Goal: Complete application form

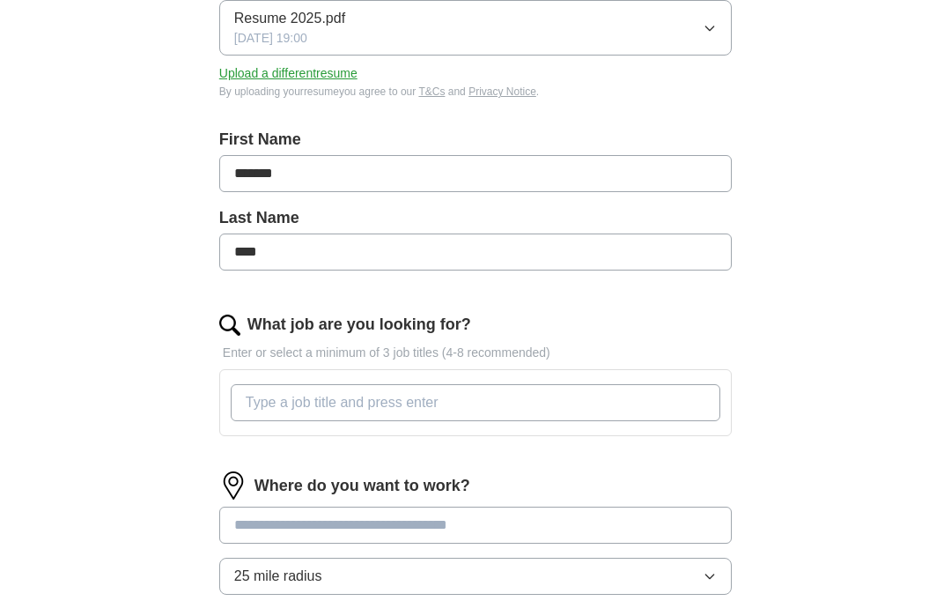
scroll to position [278, 0]
click at [274, 396] on input "What job are you looking for?" at bounding box center [476, 403] width 490 height 37
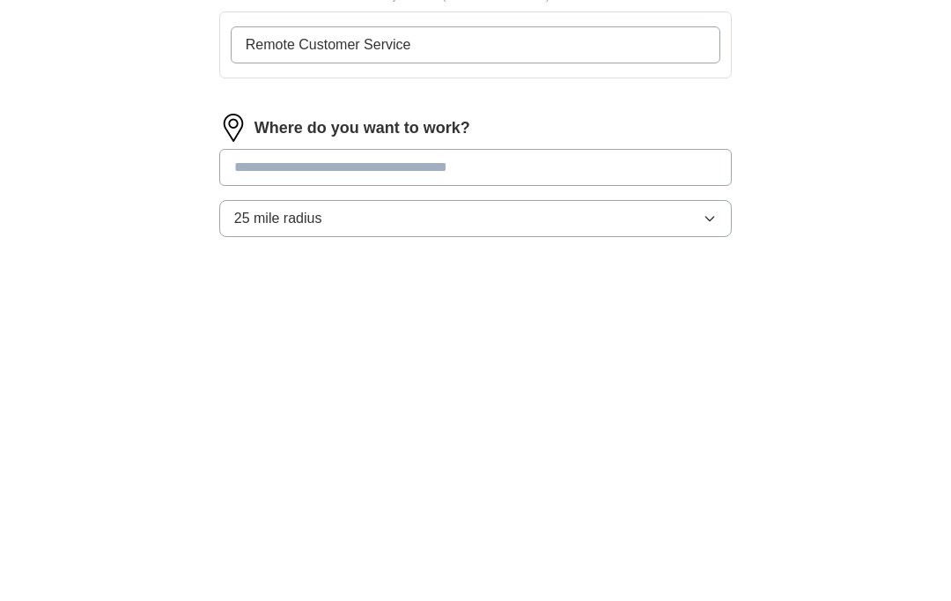
click at [282, 472] on div "Where do you want to work? 25 mile radius Only apply to fully remote roles" at bounding box center [475, 557] width 513 height 170
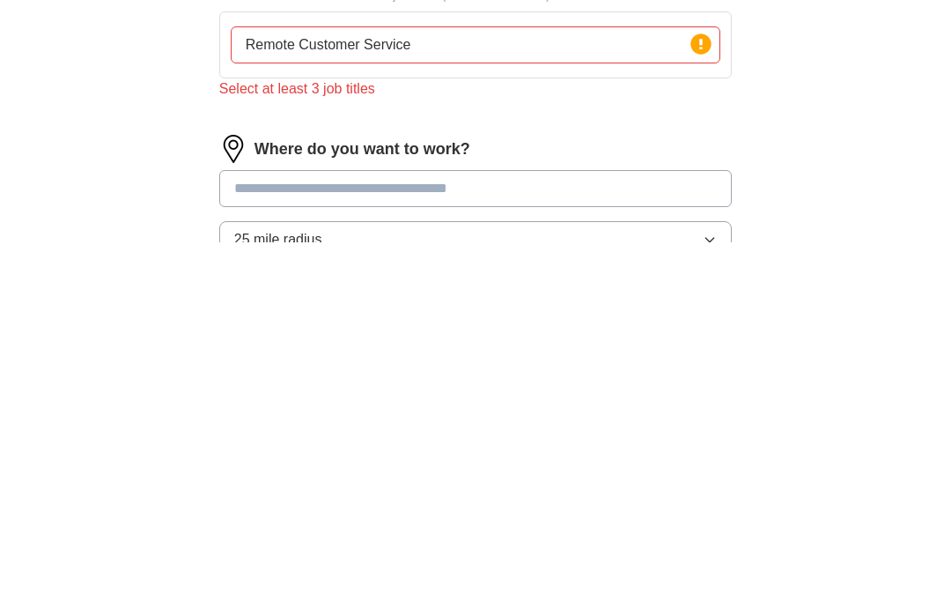
click at [449, 385] on input "Remote Customer Service" at bounding box center [476, 403] width 490 height 37
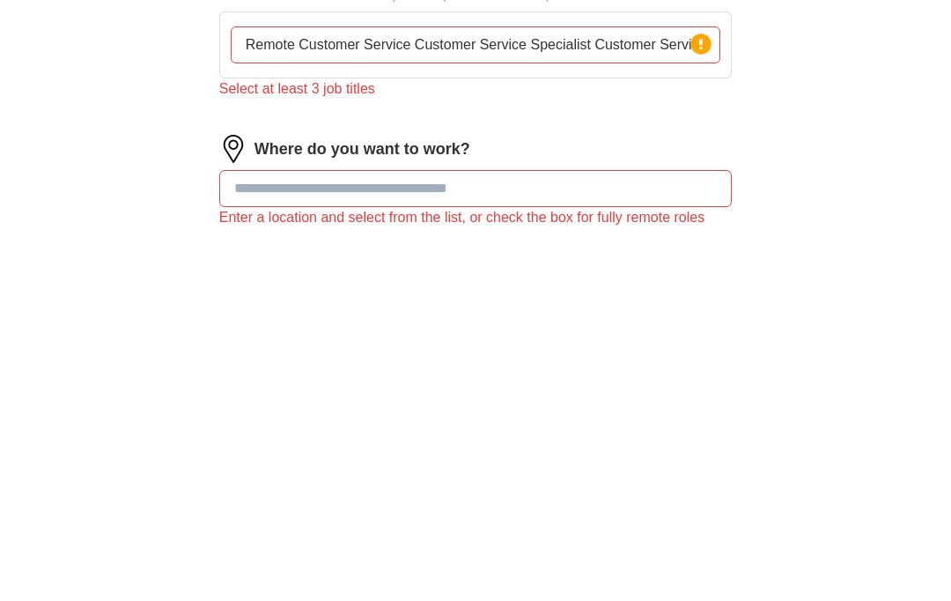
type input "Remote Customer Service Customer Service Specialist Customer Service"
click at [255, 529] on input at bounding box center [475, 547] width 513 height 37
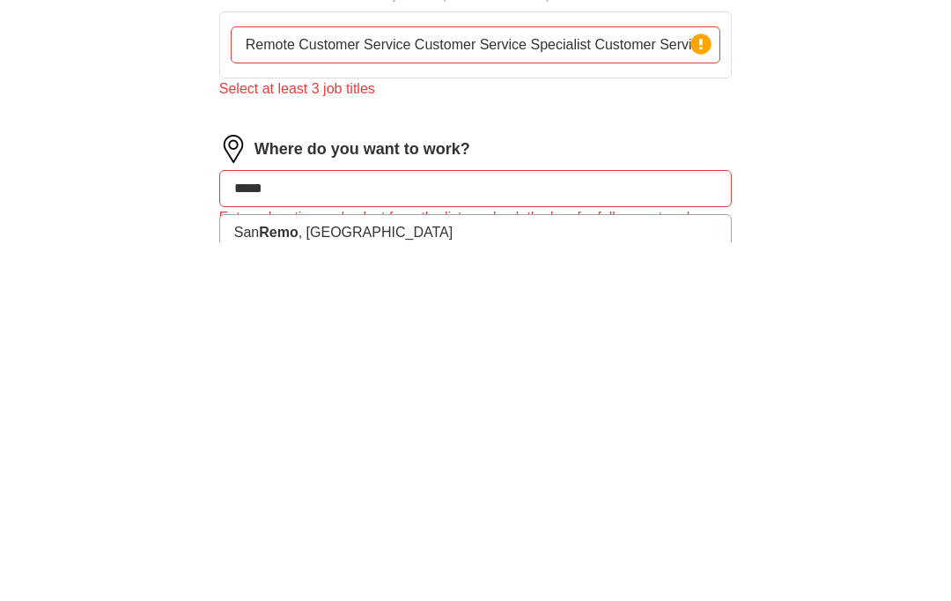
type input "******"
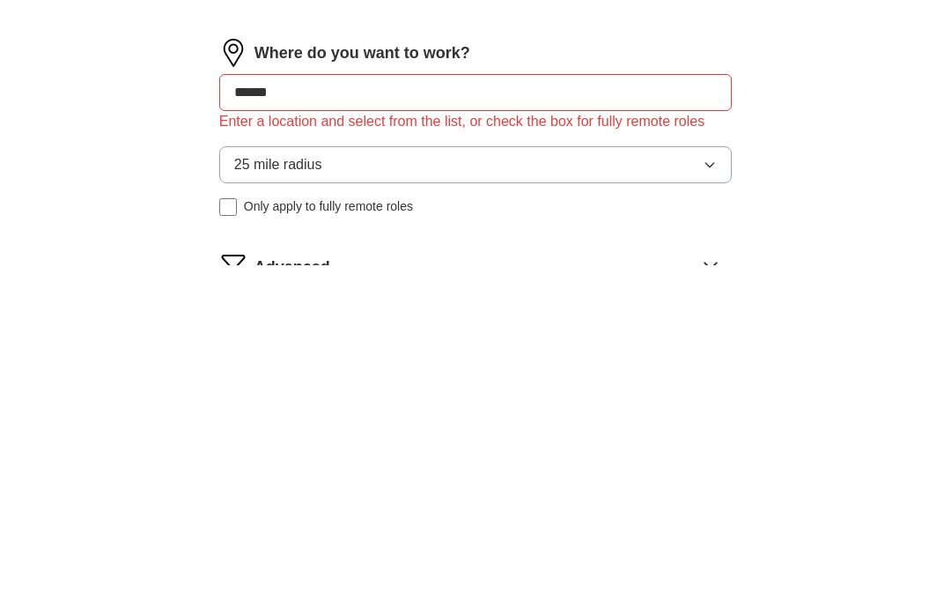
scroll to position [635, 0]
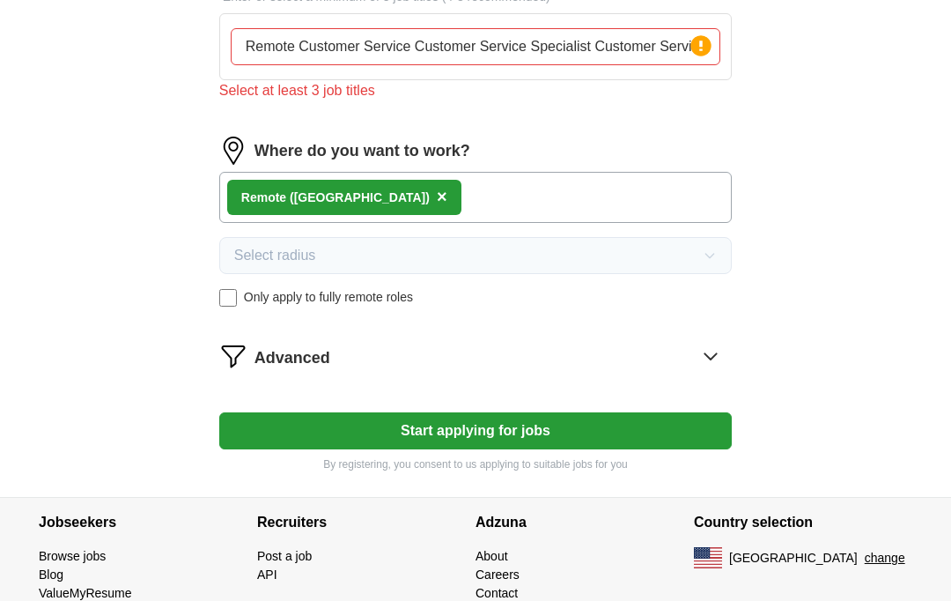
click at [501, 428] on button "Start applying for jobs" at bounding box center [475, 430] width 513 height 37
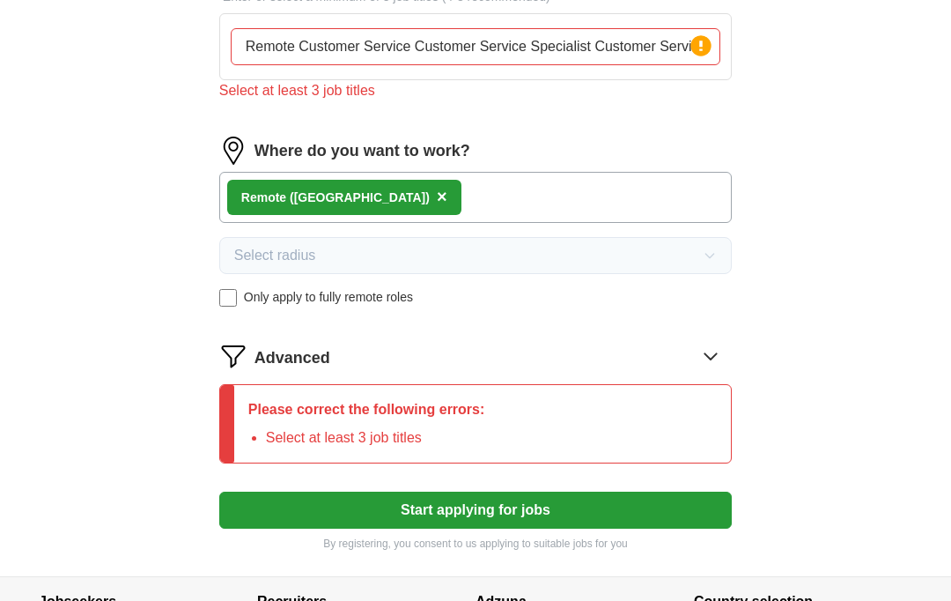
click at [713, 353] on icon at bounding box center [711, 356] width 28 height 28
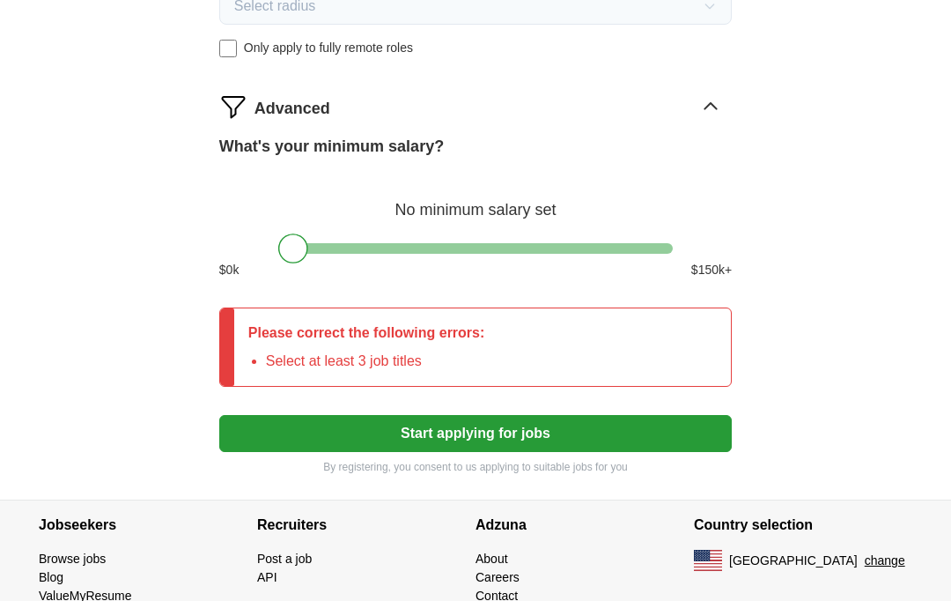
scroll to position [887, 0]
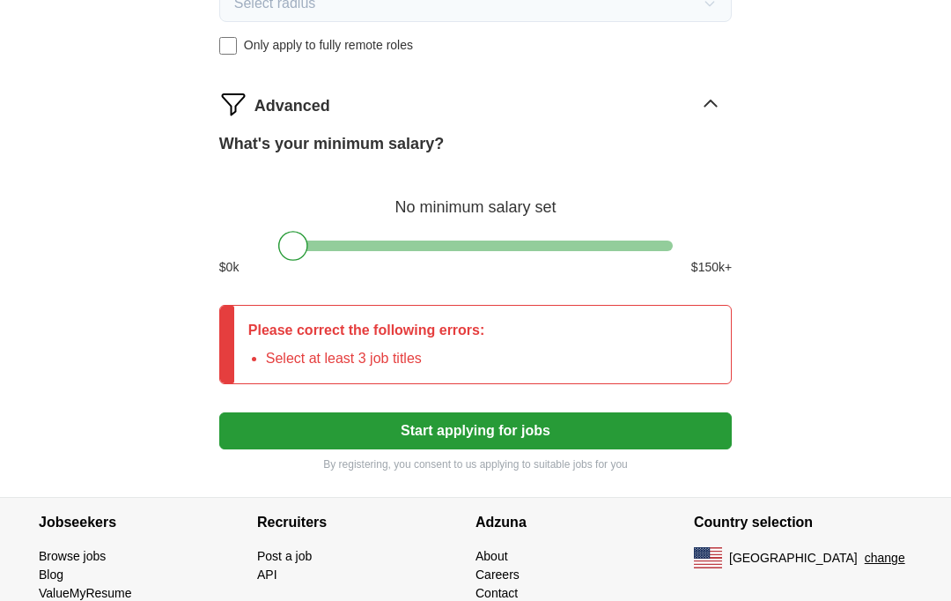
click at [317, 356] on li "Select at least 3 job titles" at bounding box center [375, 358] width 219 height 21
click at [462, 355] on li "Select at least 3 job titles" at bounding box center [375, 358] width 219 height 21
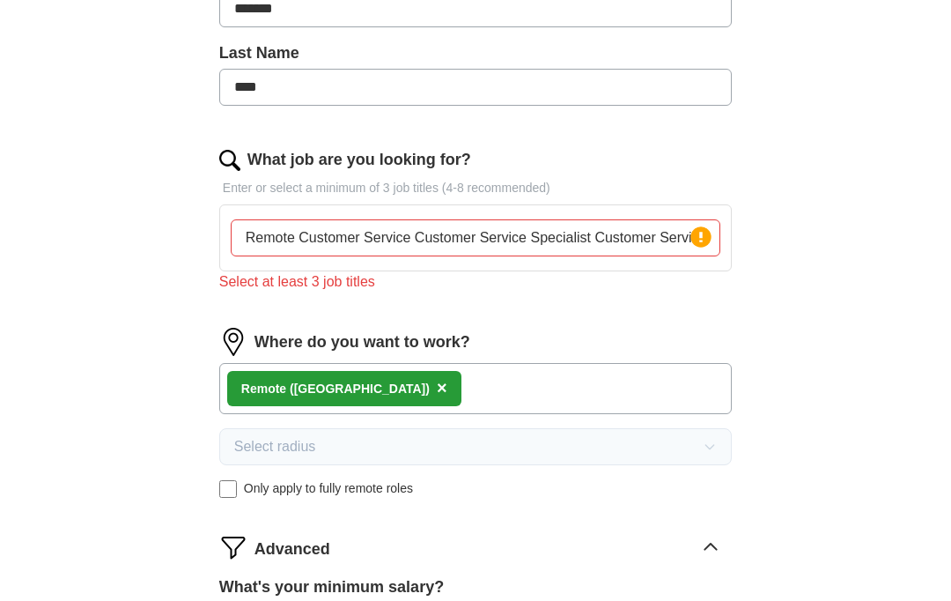
scroll to position [442, 0]
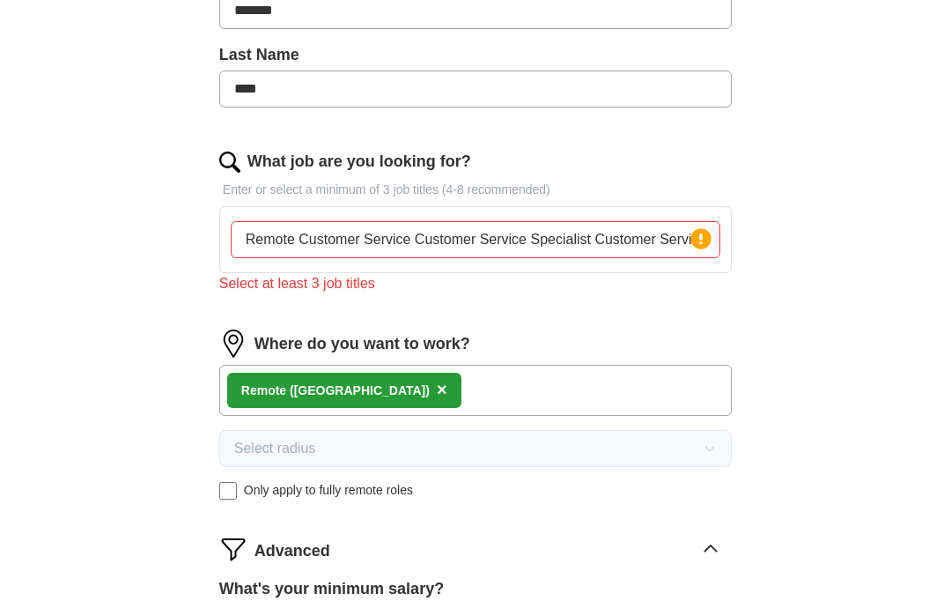
click at [256, 238] on input "Remote Customer Service Customer Service Specialist Customer Service" at bounding box center [476, 239] width 490 height 37
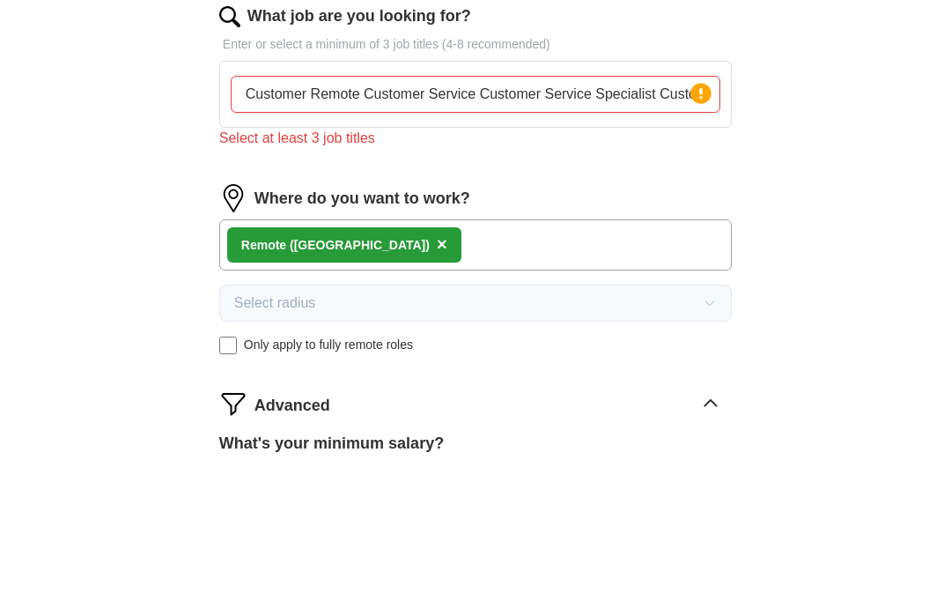
click at [420, 221] on input "Customer Remote Customer Service Customer Service Specialist Customer Service" at bounding box center [476, 239] width 490 height 37
click at [364, 221] on input "Customer Service Customer Service Specialist Customer Service" at bounding box center [476, 239] width 490 height 37
click at [509, 221] on input "Customer Service Specialist Customer Service Specialist Customer Service" at bounding box center [476, 239] width 490 height 37
click at [490, 221] on input "Customer Service Specialist Customer Service Specialist Customer Service" at bounding box center [476, 239] width 490 height 37
click at [669, 221] on input "Customer Service Specialist Customer Service Specialist Customer Service" at bounding box center [476, 239] width 490 height 37
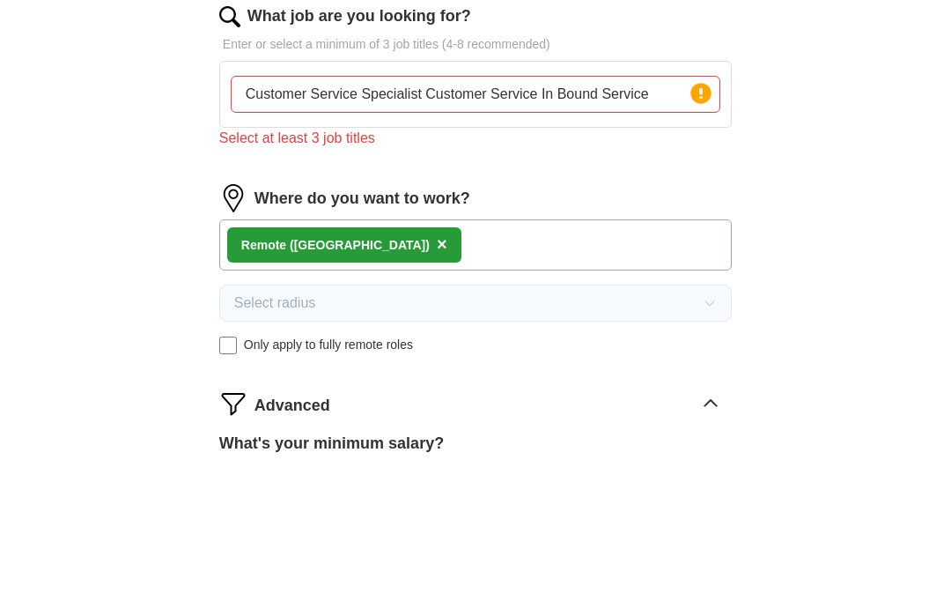
click at [658, 221] on input "Customer Service Specialist Customer Service In Bound Service" at bounding box center [476, 239] width 490 height 37
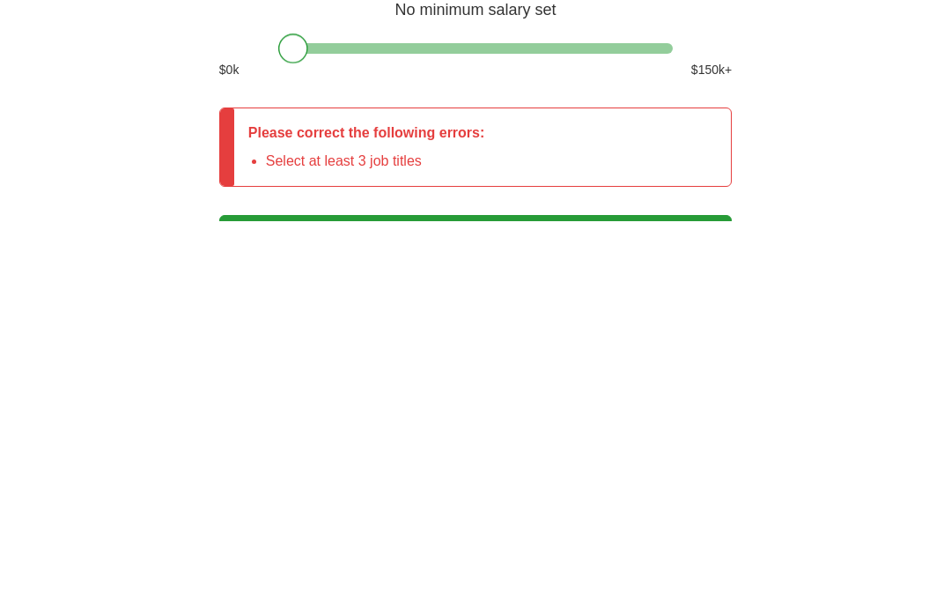
scroll to position [961, 0]
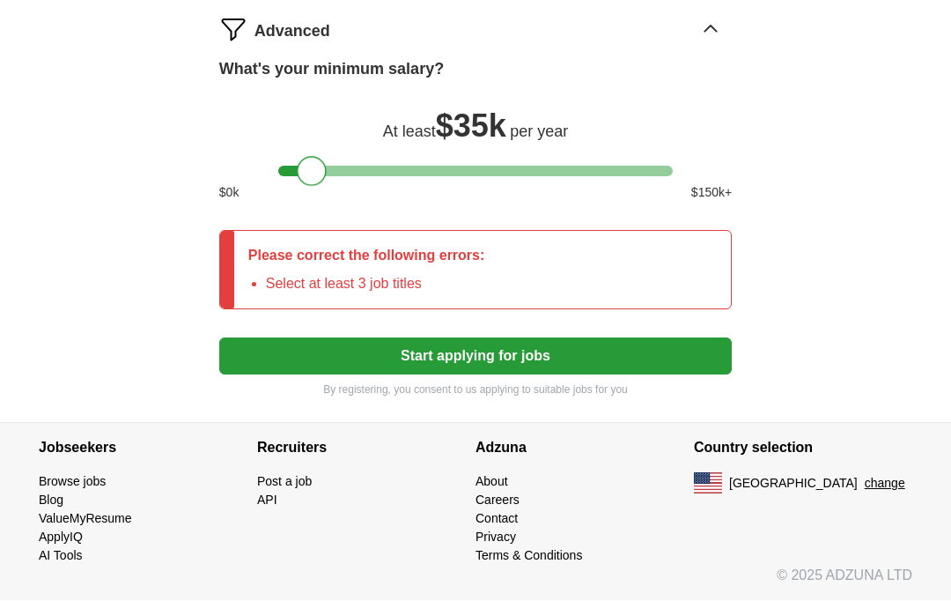
click at [496, 359] on button "Start applying for jobs" at bounding box center [475, 356] width 513 height 37
click at [501, 358] on button "Start applying for jobs" at bounding box center [475, 356] width 513 height 37
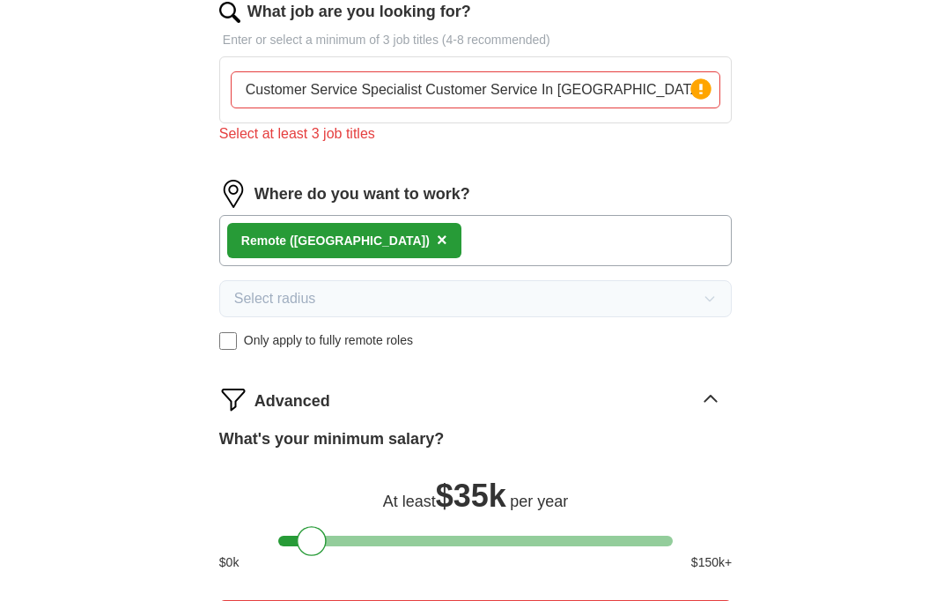
scroll to position [585, 0]
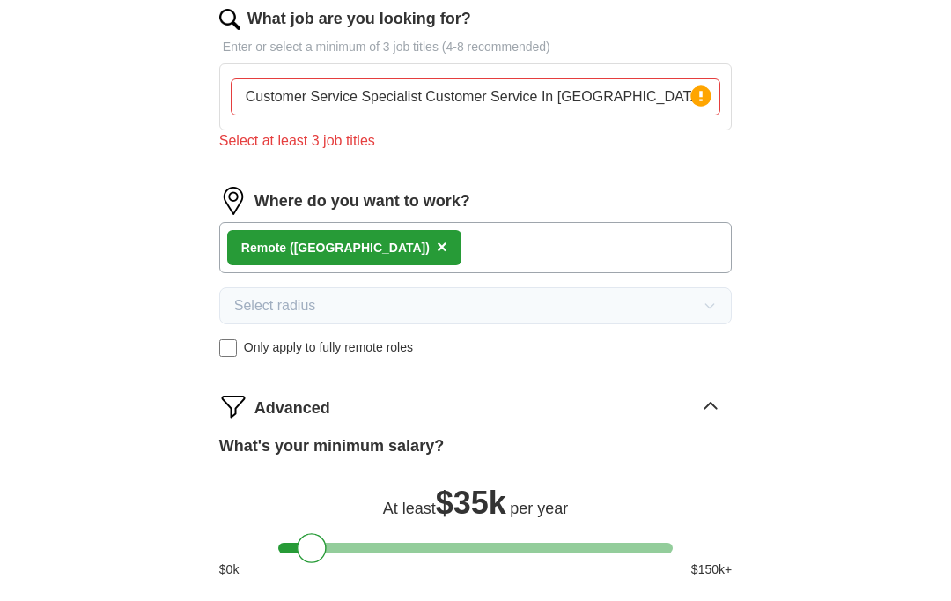
click at [606, 96] on input "Customer Service Specialist Customer Service In [GEOGRAPHIC_DATA]" at bounding box center [476, 96] width 490 height 37
type input "Customer Service Specialist"
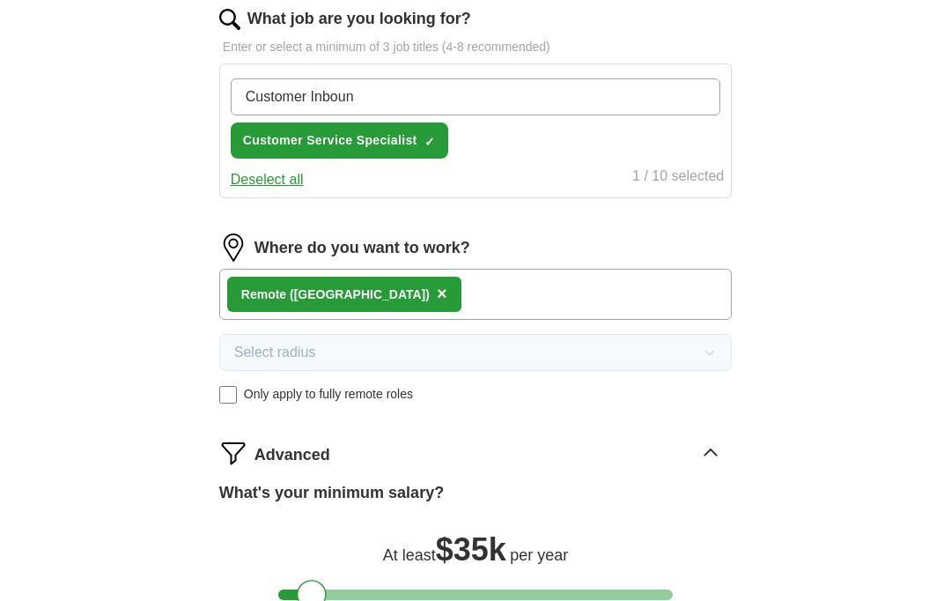
type input "Customer Inbound"
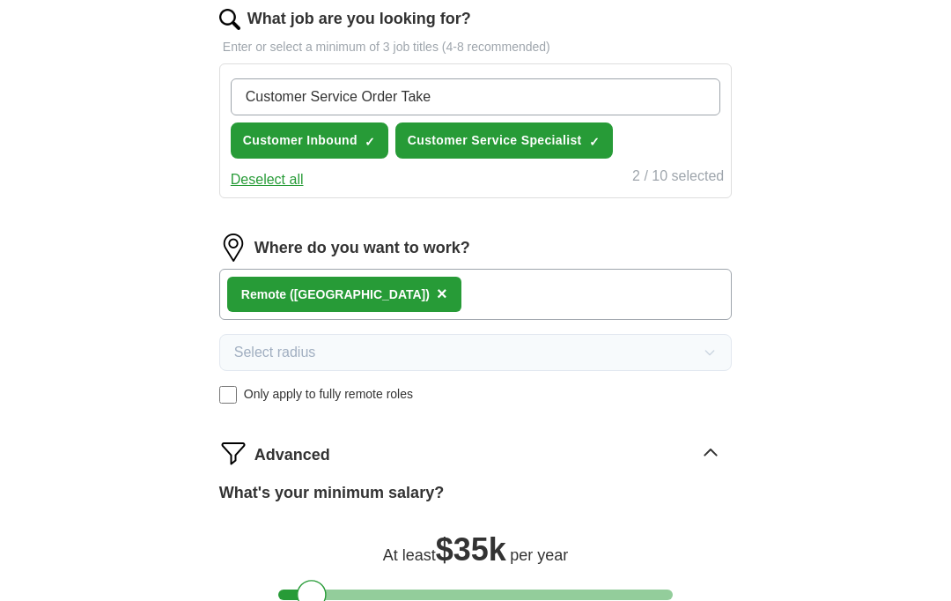
type input "Customer Service Order Taker"
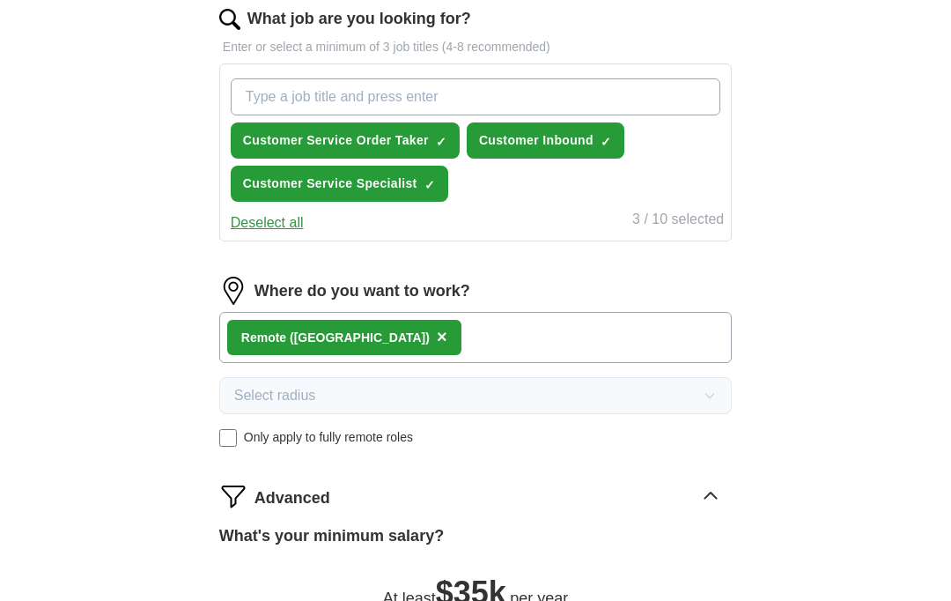
click at [895, 126] on div "ApplyIQ Let ApplyIQ do the hard work of searching and applying for jobs. Just t…" at bounding box center [476, 139] width 902 height 1341
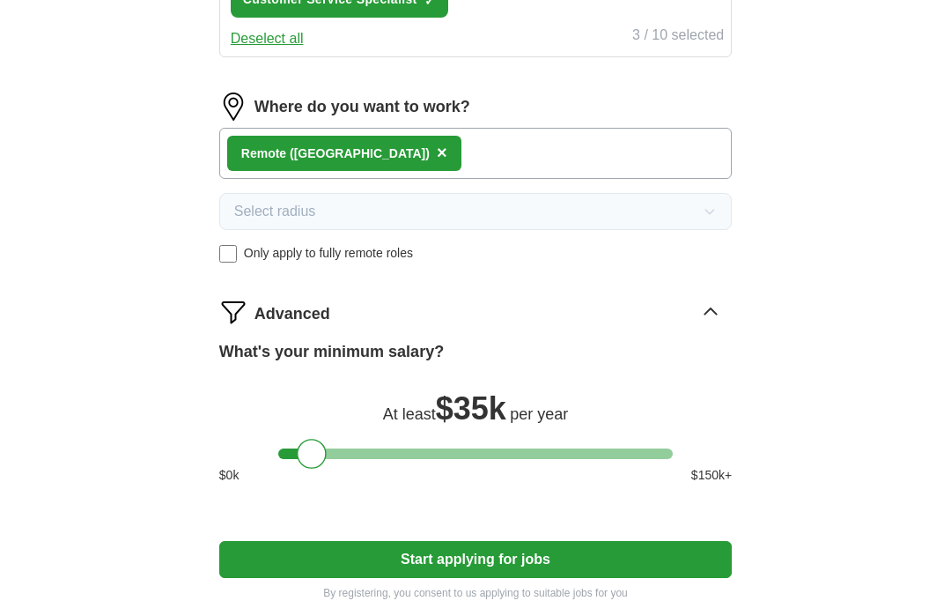
scroll to position [805, 0]
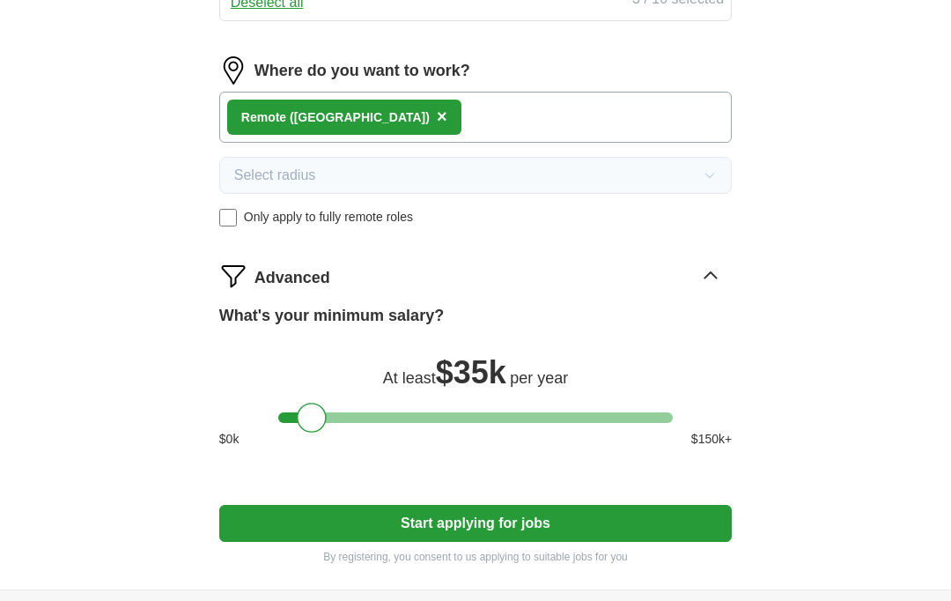
click at [489, 525] on button "Start applying for jobs" at bounding box center [475, 523] width 513 height 37
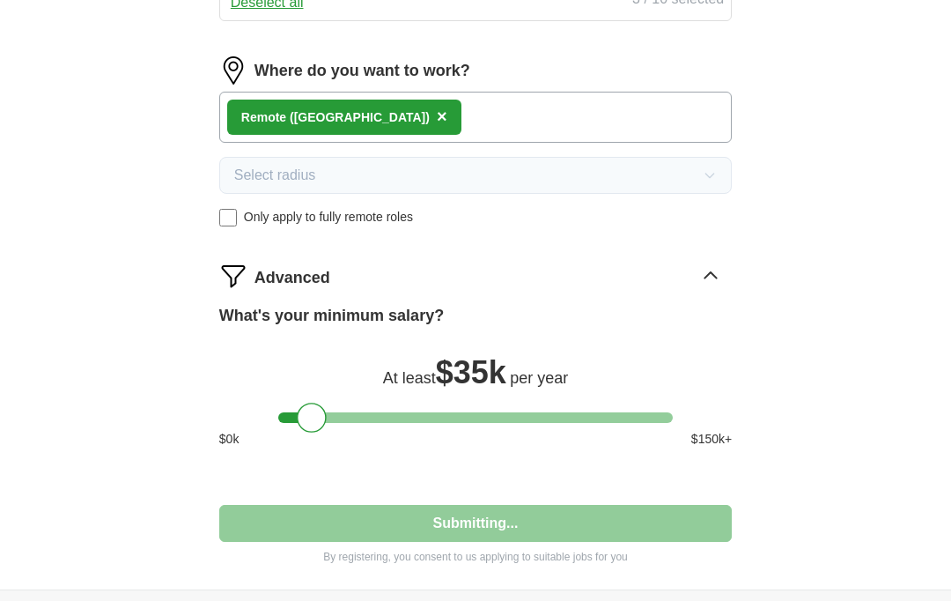
select select "**"
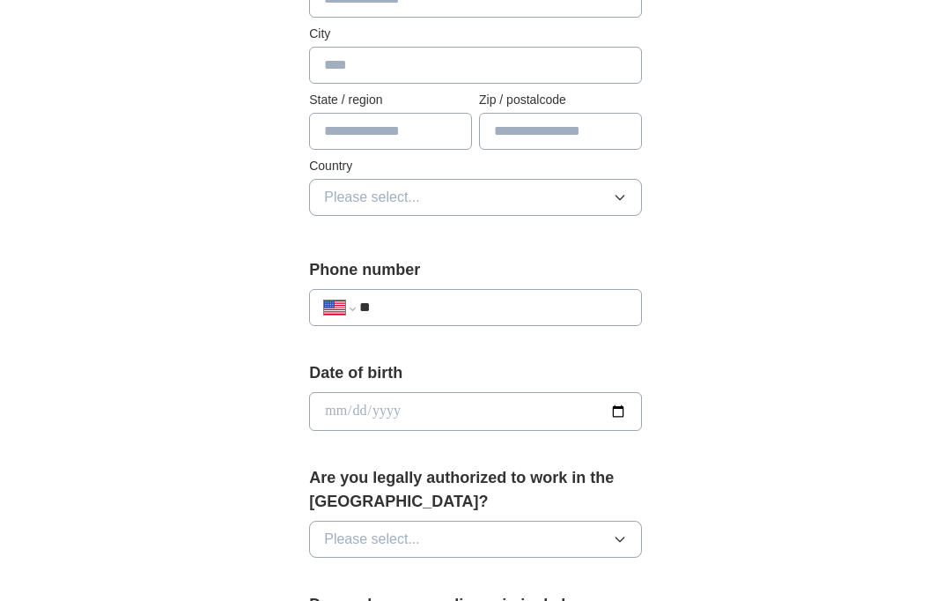
scroll to position [0, 0]
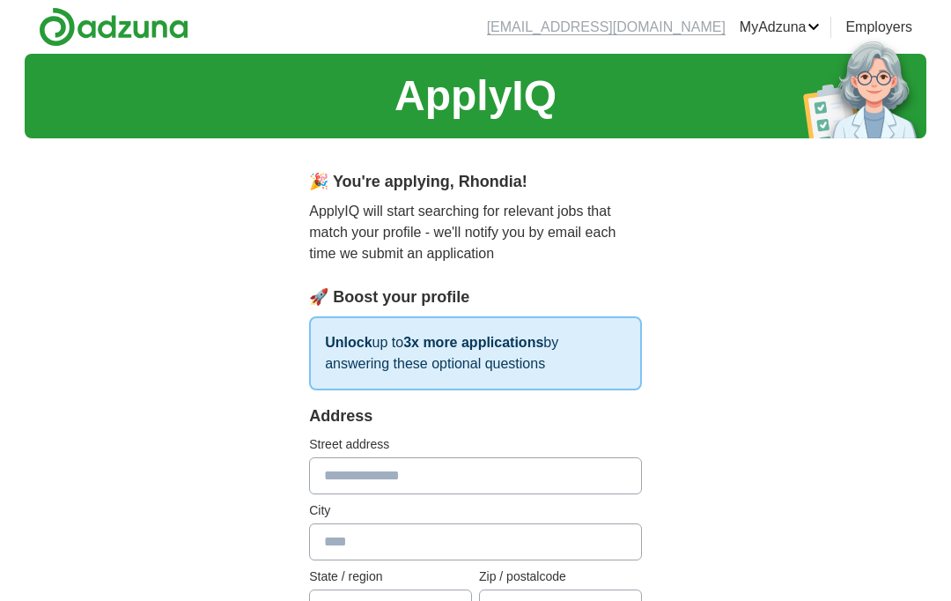
click at [365, 477] on input "text" at bounding box center [475, 475] width 333 height 37
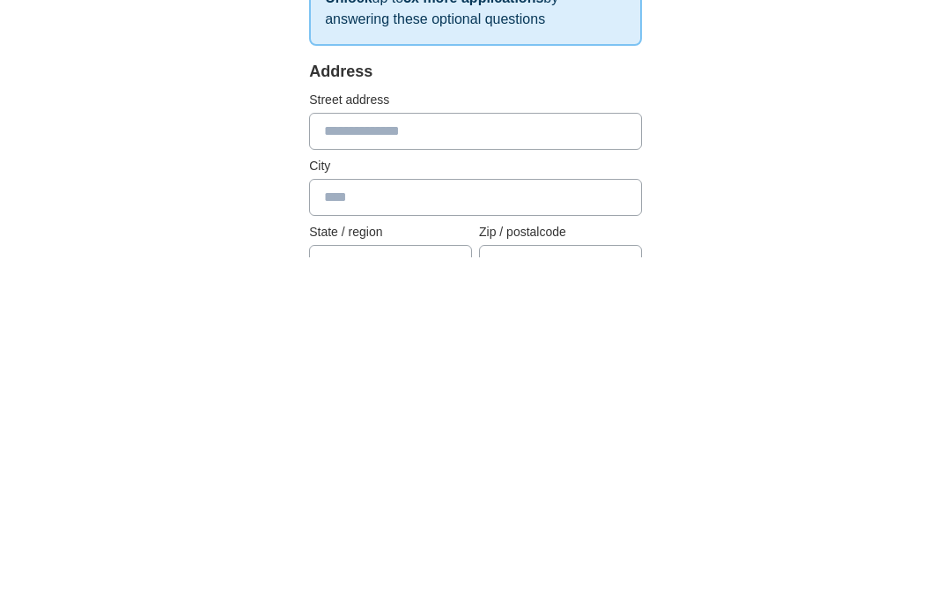
type input "**********"
type input "******"
type input "**"
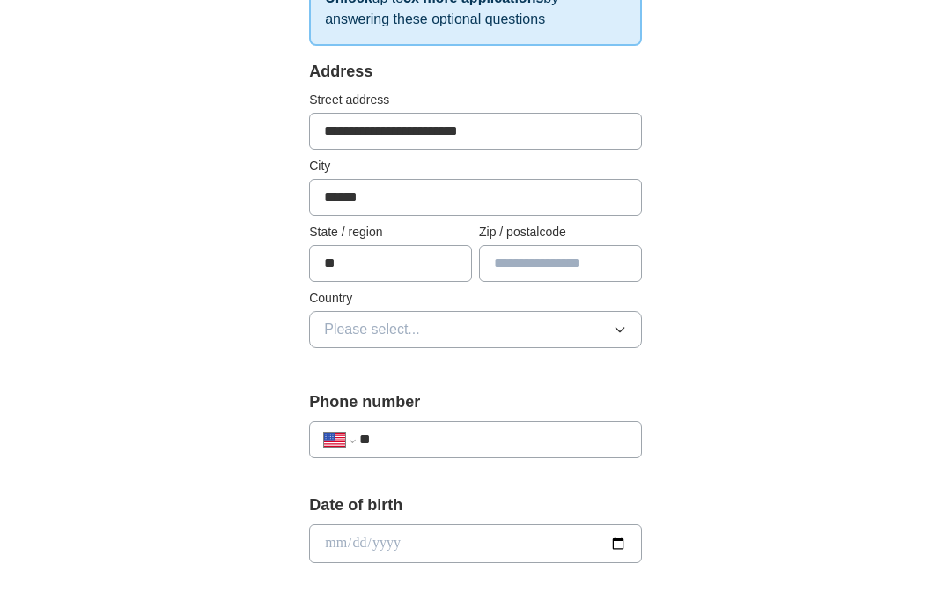
type input "*****"
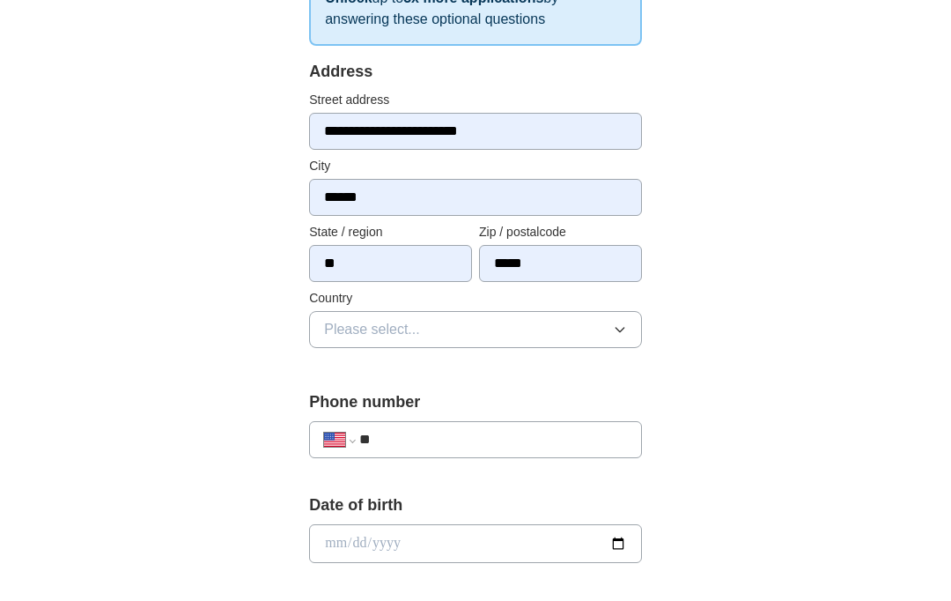
click at [617, 330] on icon "button" at bounding box center [620, 329] width 14 height 14
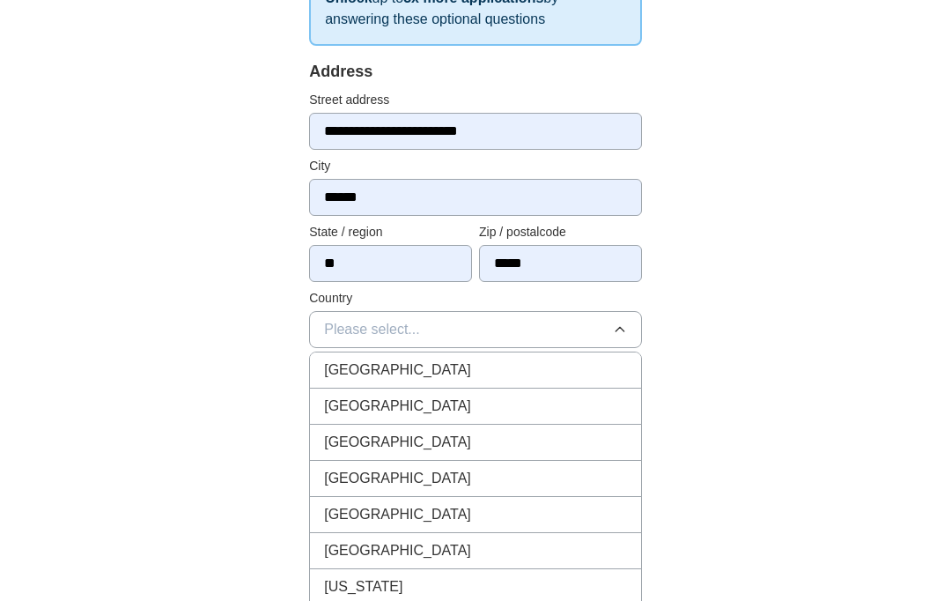
click at [439, 413] on div "[GEOGRAPHIC_DATA]" at bounding box center [475, 406] width 303 height 21
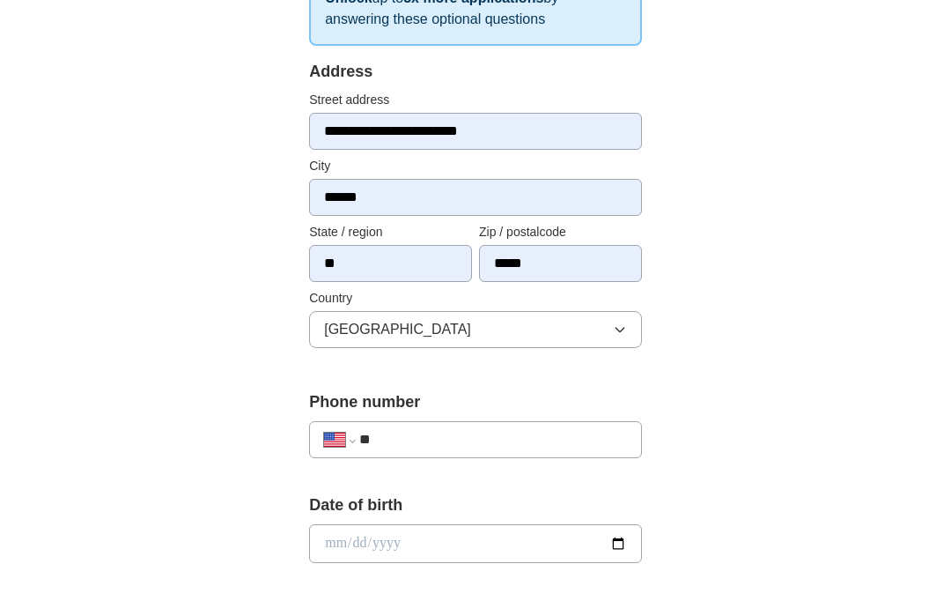
click at [455, 445] on input "**" at bounding box center [493, 439] width 268 height 21
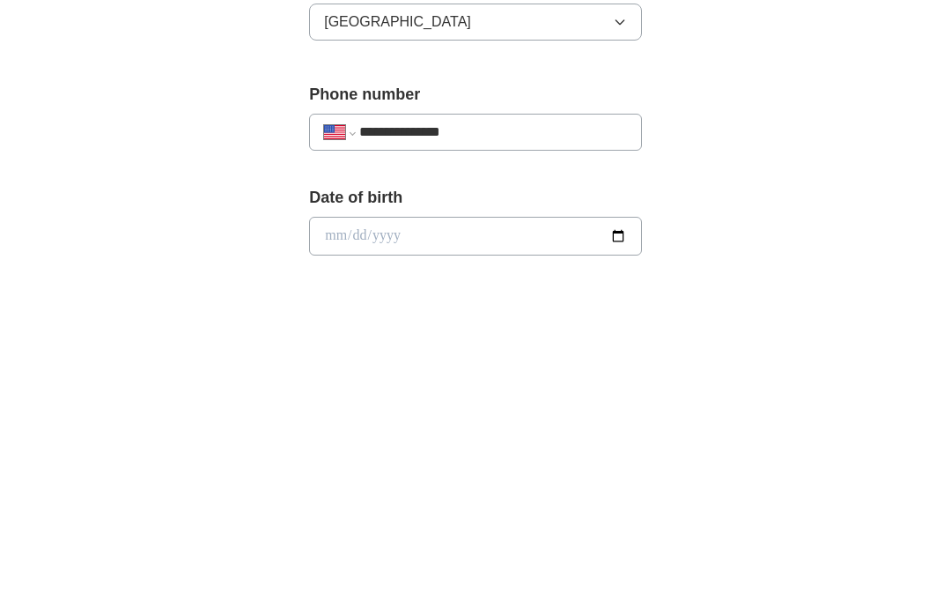
type input "**********"
click at [337, 525] on input "date" at bounding box center [475, 544] width 333 height 39
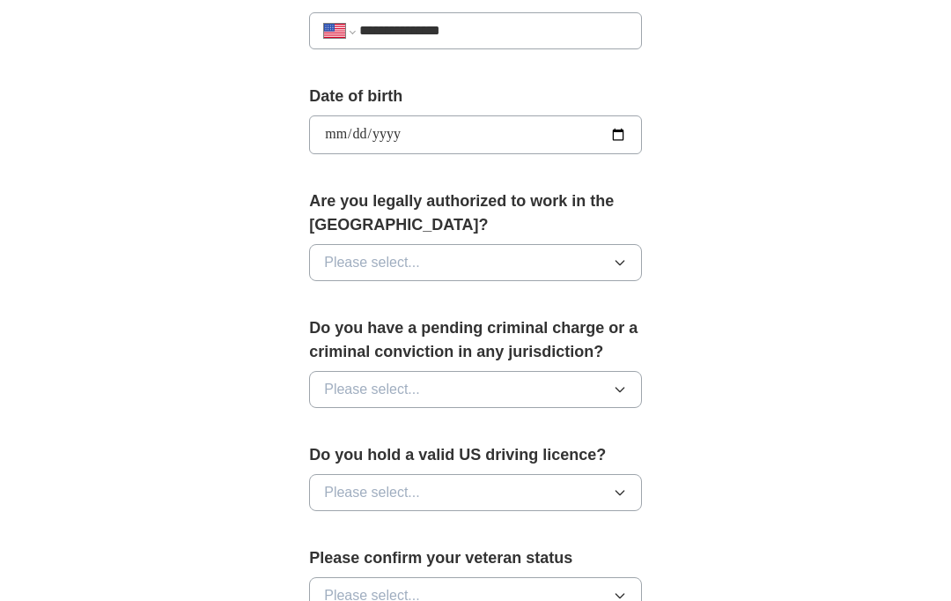
click at [392, 129] on input "**********" at bounding box center [475, 134] width 333 height 39
type input "**********"
click at [623, 255] on icon "button" at bounding box center [620, 262] width 14 height 14
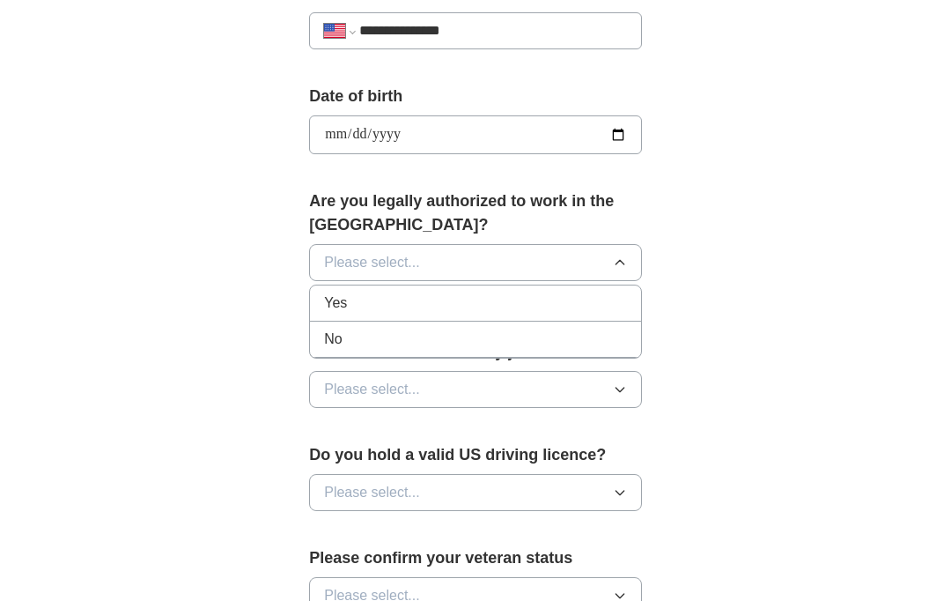
click at [386, 294] on div "Yes" at bounding box center [475, 302] width 303 height 21
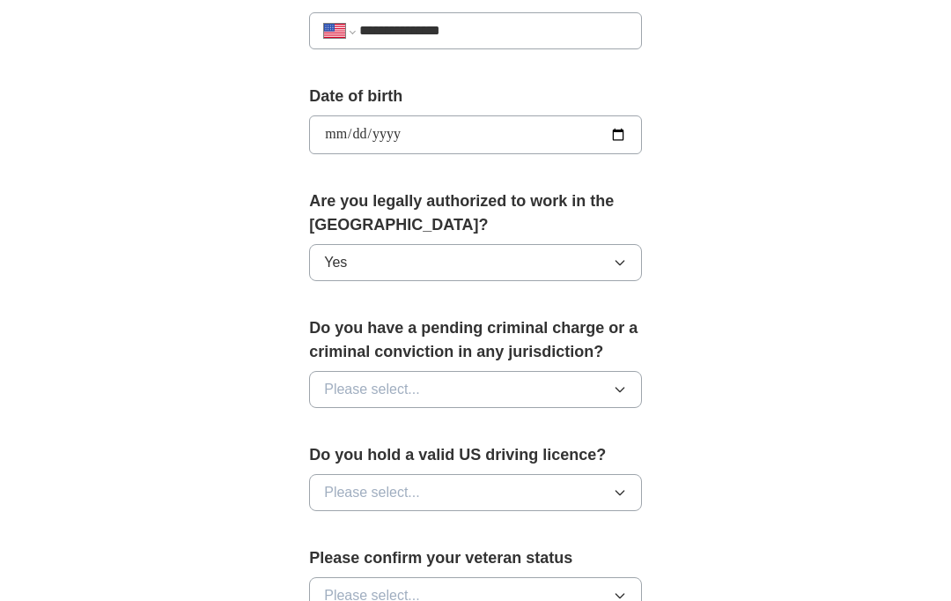
click at [622, 382] on icon "button" at bounding box center [620, 389] width 14 height 14
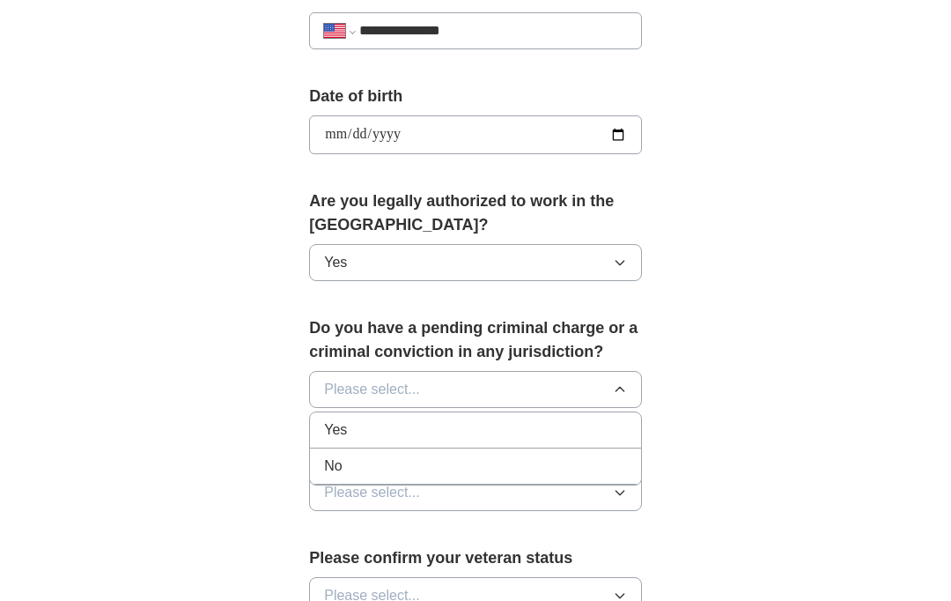
click at [388, 458] on div "No" at bounding box center [475, 465] width 303 height 21
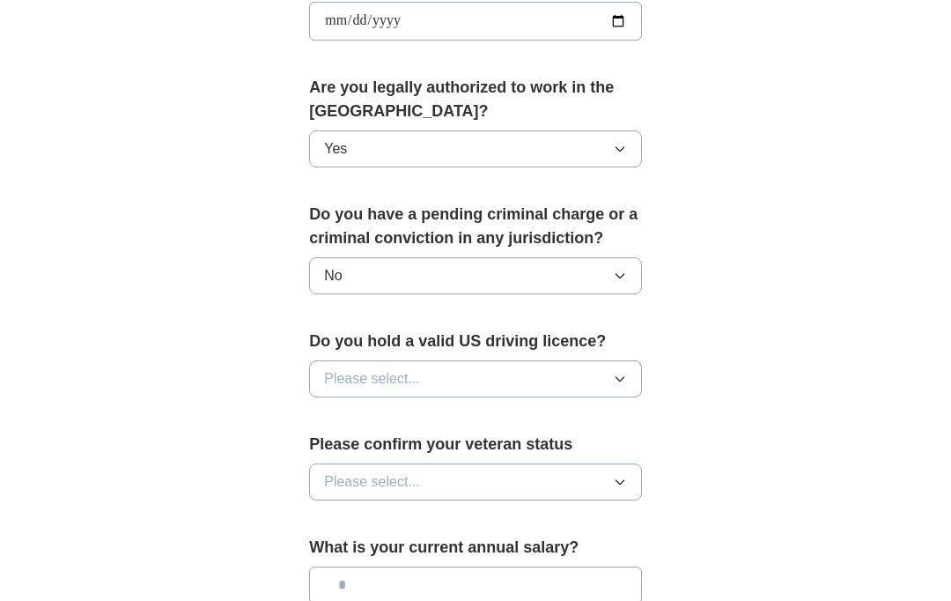
scroll to position [868, 0]
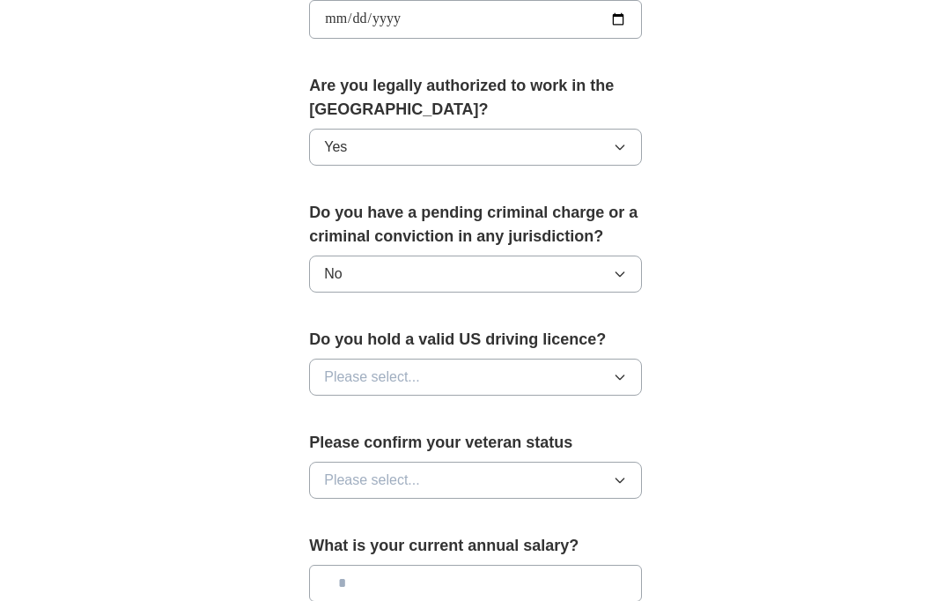
click at [613, 371] on icon "button" at bounding box center [620, 378] width 14 height 14
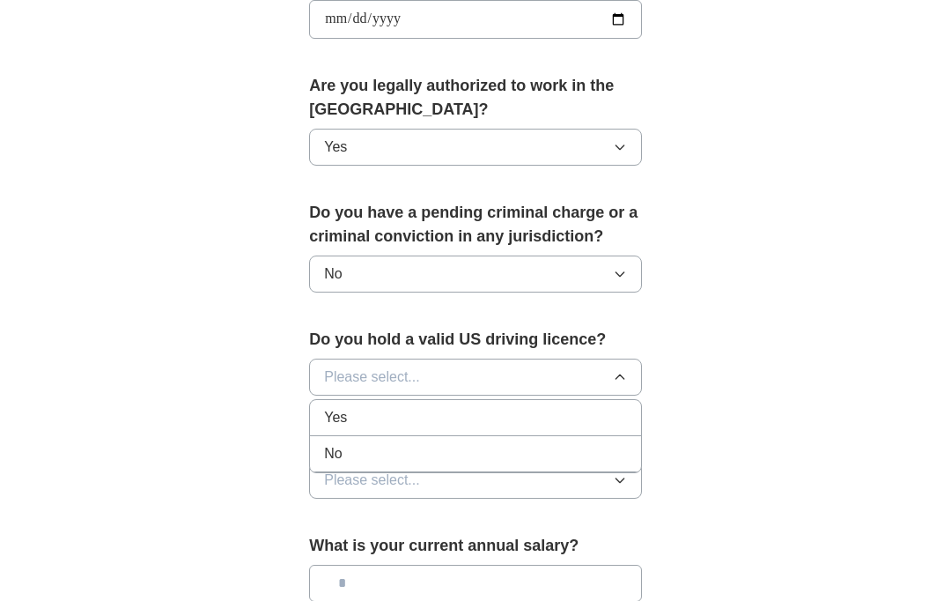
click at [385, 443] on div "No" at bounding box center [475, 453] width 303 height 21
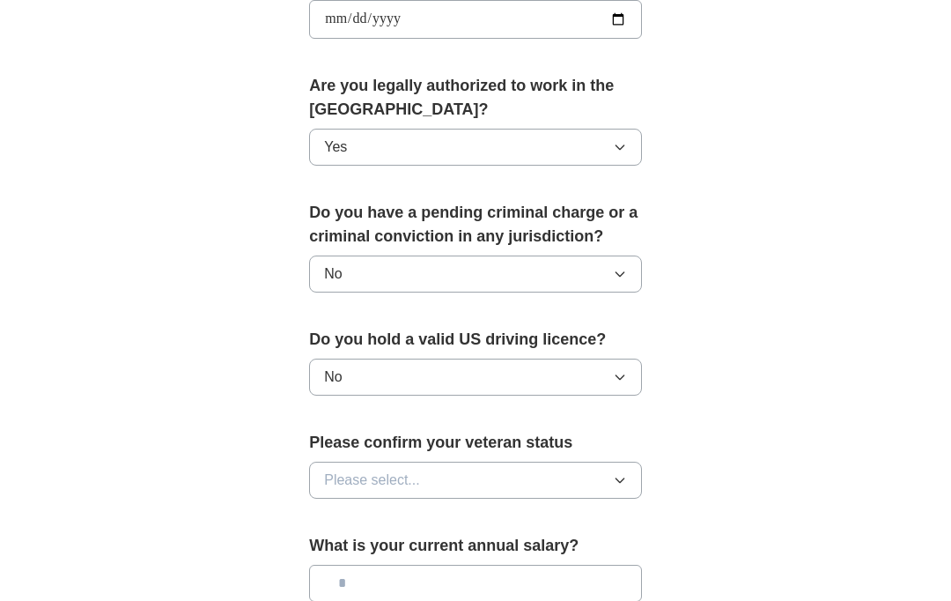
click at [619, 473] on icon "button" at bounding box center [620, 480] width 14 height 14
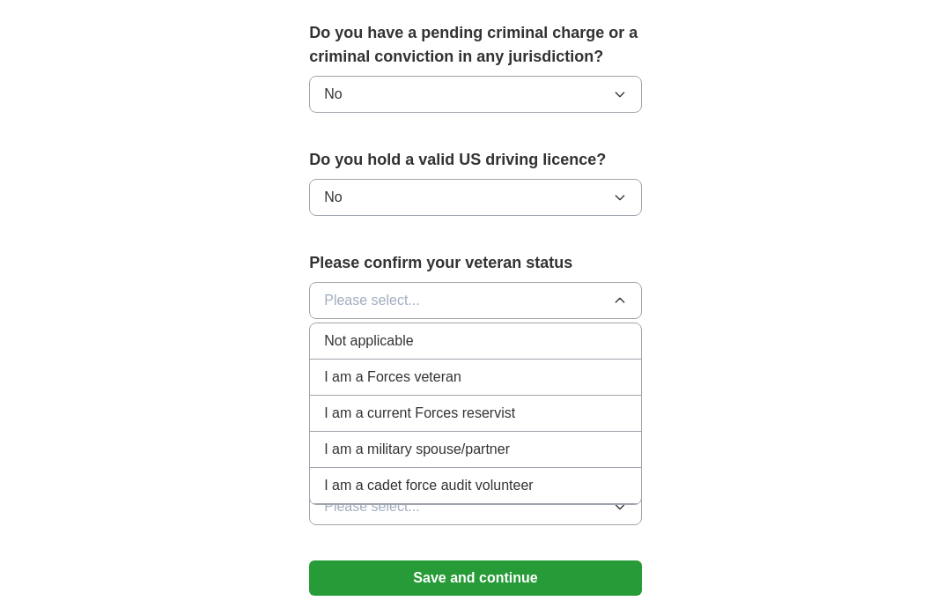
scroll to position [1052, 0]
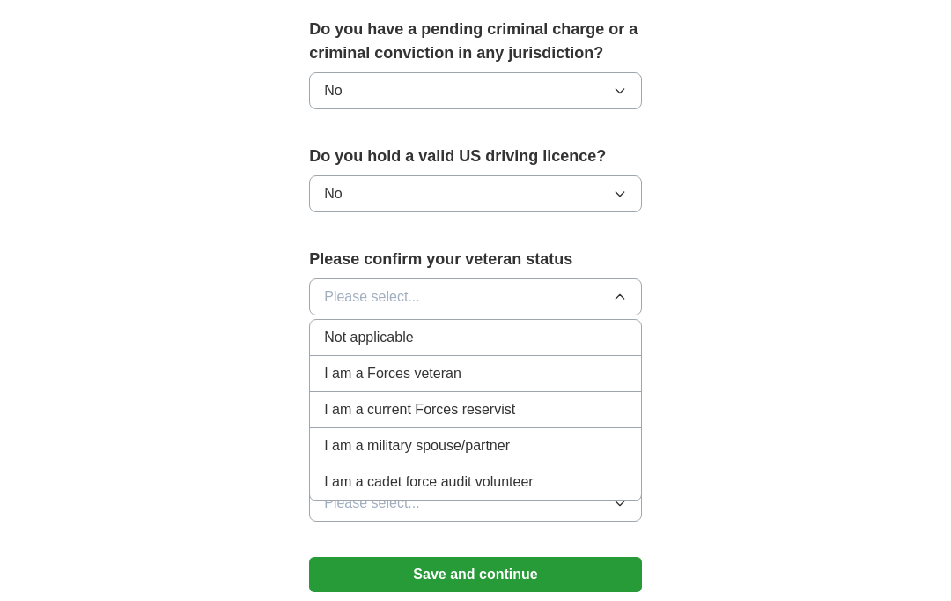
click at [444, 329] on div "Not applicable" at bounding box center [475, 337] width 303 height 21
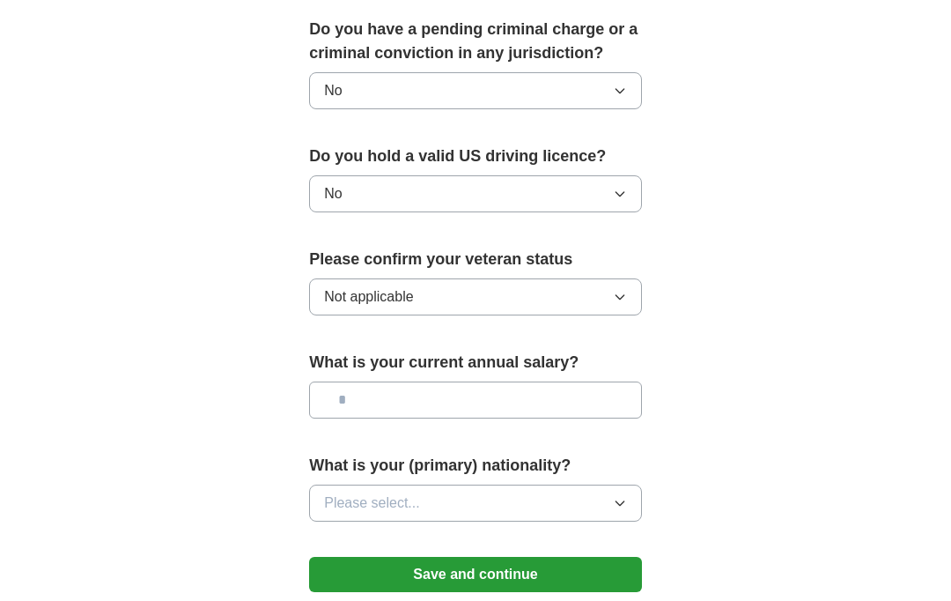
click at [604, 385] on input "text" at bounding box center [475, 399] width 333 height 37
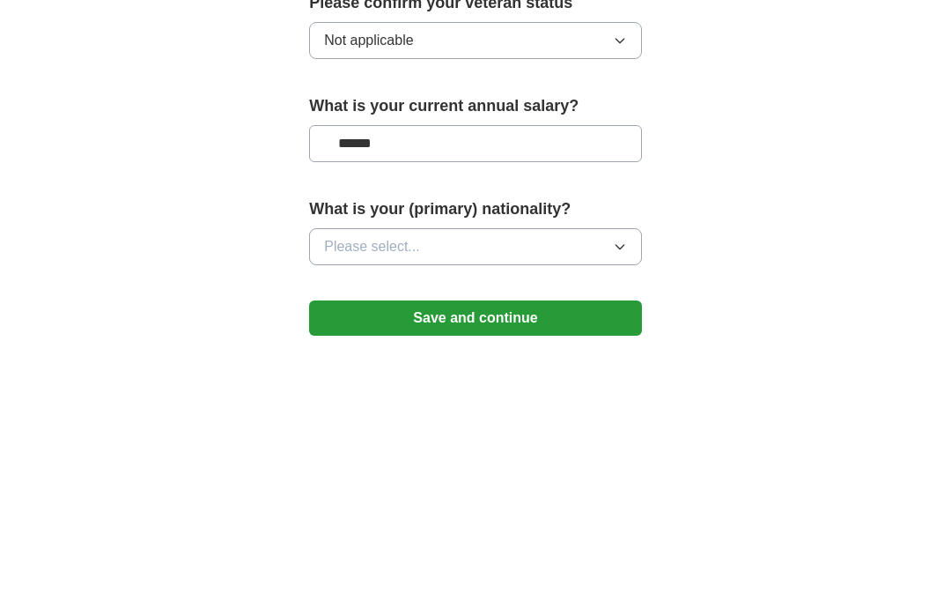
type input "*******"
click at [619, 496] on icon "button" at bounding box center [620, 503] width 14 height 14
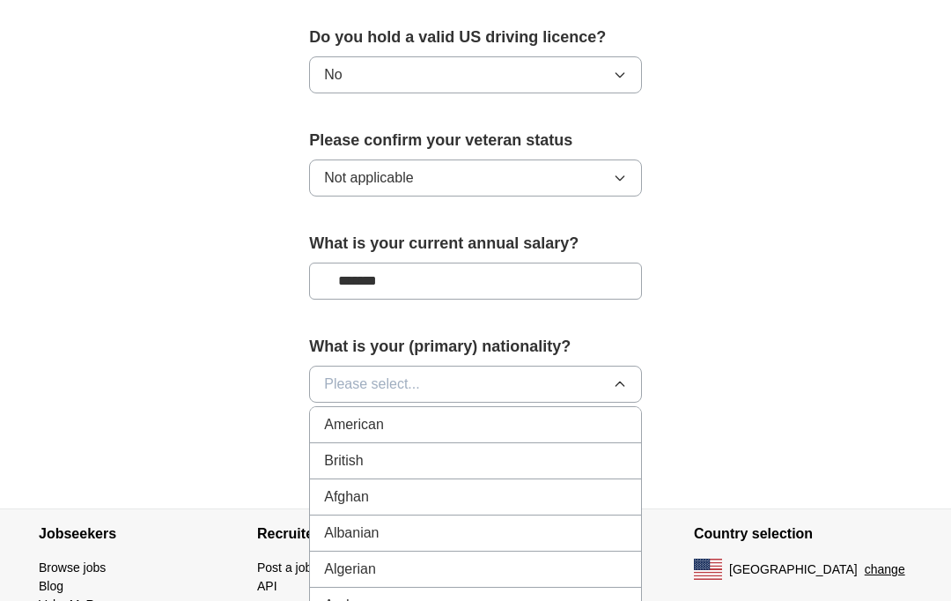
click at [393, 418] on div "American" at bounding box center [475, 424] width 303 height 21
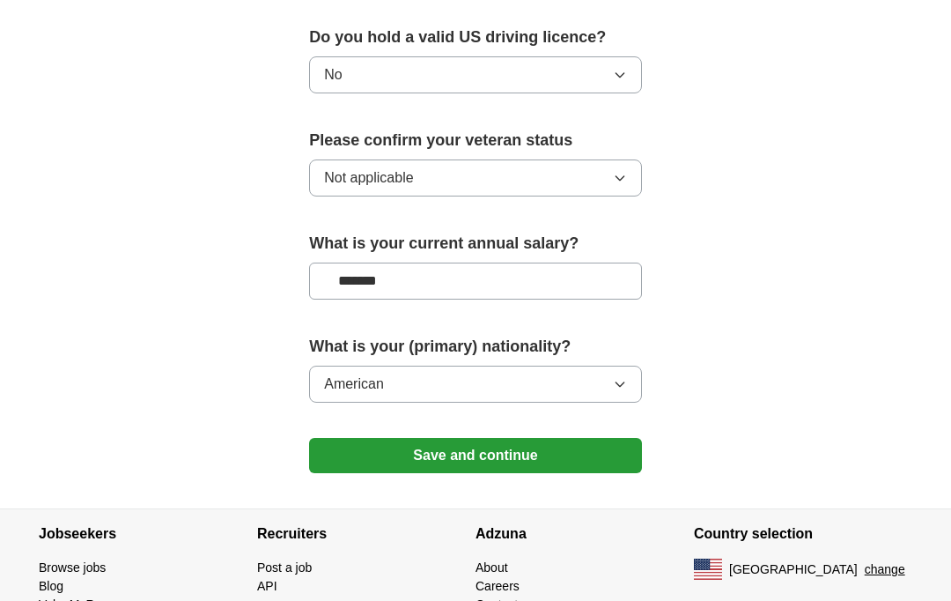
click at [477, 448] on button "Save and continue" at bounding box center [475, 455] width 333 height 35
